Goal: Task Accomplishment & Management: Use online tool/utility

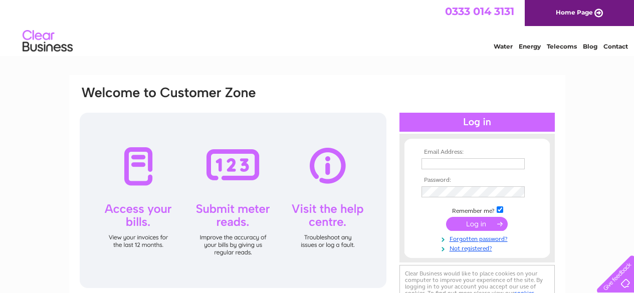
type input "holmpharmltd@gmail.com"
click at [475, 224] on input "submit" at bounding box center [477, 224] width 62 height 14
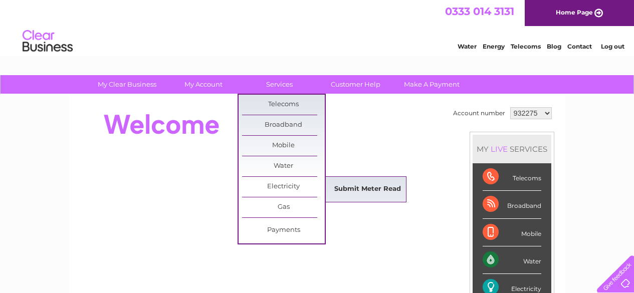
click at [372, 185] on link "Submit Meter Read" at bounding box center [367, 189] width 83 height 20
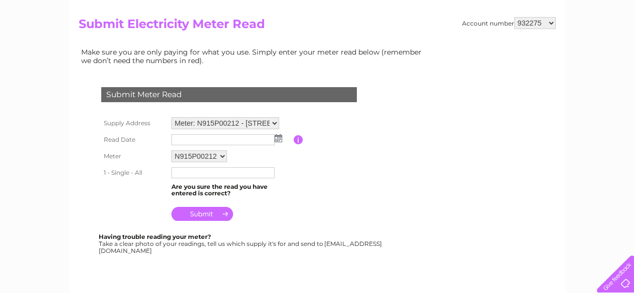
scroll to position [100, 0]
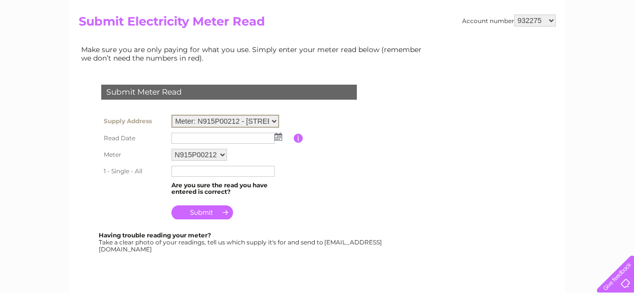
click at [273, 119] on select "Meter: N915P00212 - 130 Stirling Street, Alva, FK12 5EH Meter: E13Z035758 - Pha…" at bounding box center [225, 121] width 108 height 13
click at [171, 115] on select "Meter: N915P00212 - 130 Stirling Street, Alva, FK12 5EH Meter: E13Z035758 - Pha…" at bounding box center [225, 121] width 108 height 13
click at [280, 137] on img at bounding box center [279, 136] width 8 height 8
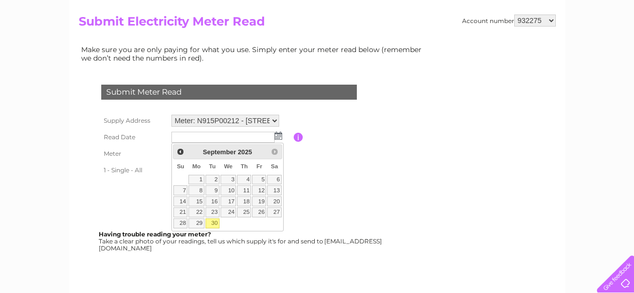
click at [215, 224] on link "30" at bounding box center [213, 224] width 14 height 10
type input "2025/09/30"
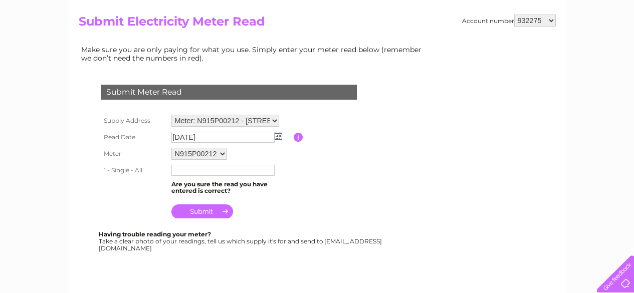
click at [180, 171] on input "text" at bounding box center [222, 170] width 103 height 11
type input "81331"
click at [203, 212] on input "submit" at bounding box center [202, 212] width 62 height 14
